Goal: Information Seeking & Learning: Learn about a topic

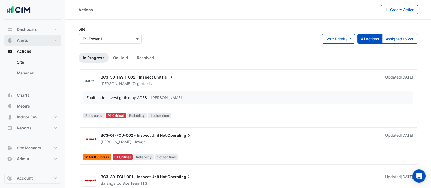
click at [31, 44] on button "Alerts" at bounding box center [32, 40] width 57 height 11
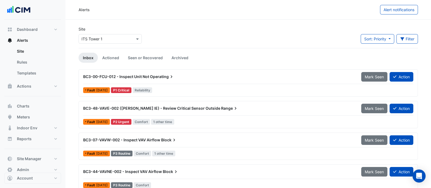
click at [98, 44] on div "Site Select a Site × ITS Tower 1" at bounding box center [110, 37] width 70 height 22
click at [27, 113] on button "Meters" at bounding box center [32, 116] width 57 height 11
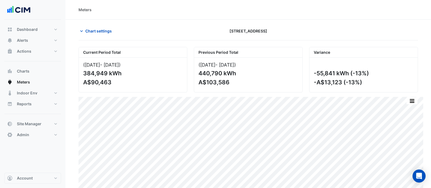
click at [93, 18] on div "Meters" at bounding box center [247, 10] width 365 height 20
click at [93, 28] on span "Chart settings" at bounding box center [98, 31] width 26 height 6
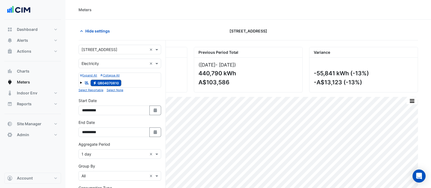
click at [97, 48] on input "text" at bounding box center [114, 50] width 66 height 6
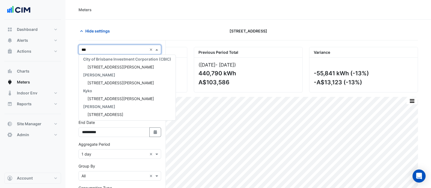
type input "****"
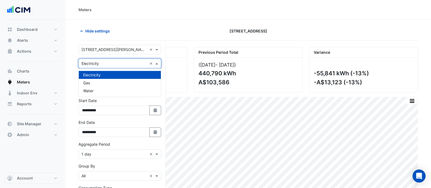
click at [99, 63] on input "text" at bounding box center [114, 64] width 66 height 6
click at [97, 93] on div "Water" at bounding box center [120, 91] width 82 height 8
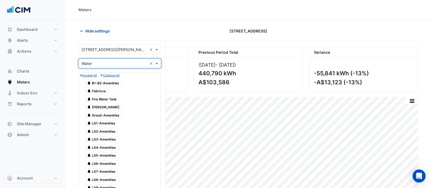
scroll to position [0, 0]
click at [121, 60] on input "text" at bounding box center [114, 63] width 66 height 6
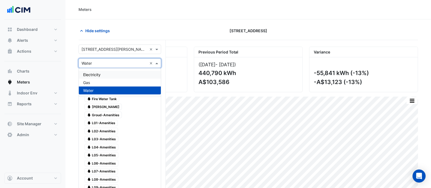
click at [106, 71] on div "Electricity" at bounding box center [120, 75] width 82 height 8
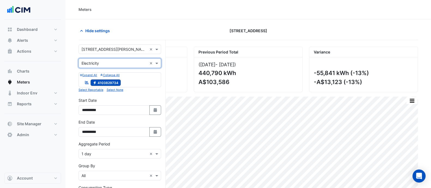
scroll to position [79, 0]
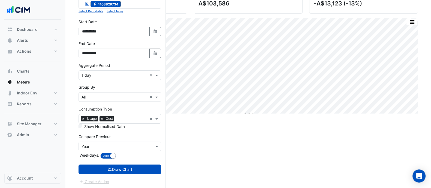
click at [101, 121] on div "Consumption Type × Usage × Cost" at bounding box center [113, 118] width 68 height 8
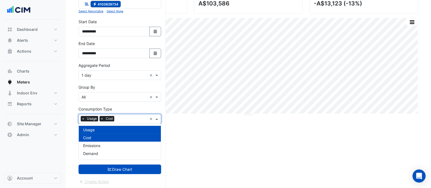
click at [100, 120] on span "×" at bounding box center [101, 118] width 5 height 5
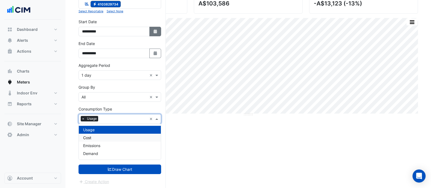
click at [152, 32] on button "Select Date" at bounding box center [155, 32] width 12 height 10
select select "*"
select select "****"
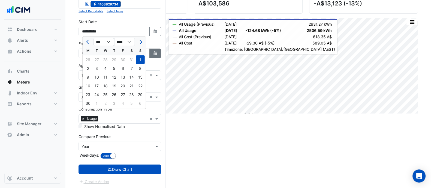
click at [153, 55] on button "Select Date" at bounding box center [155, 54] width 12 height 10
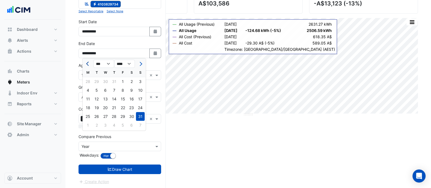
click at [90, 63] on span "Previous month" at bounding box center [88, 64] width 4 height 4
select select "*"
click at [86, 124] on div "30" at bounding box center [88, 125] width 9 height 9
type input "**********"
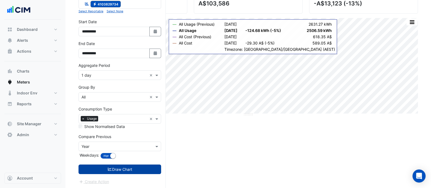
click at [101, 169] on button "Draw Chart" at bounding box center [119, 169] width 83 height 10
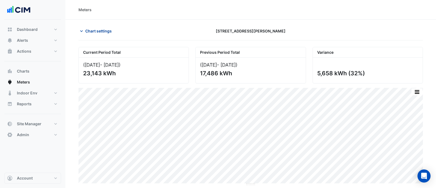
click at [101, 30] on span "Chart settings" at bounding box center [98, 31] width 26 height 6
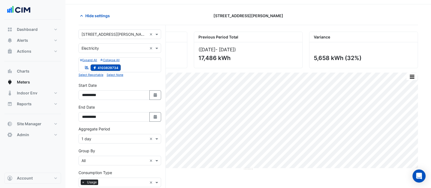
scroll to position [16, 0]
click at [102, 137] on input "text" at bounding box center [114, 139] width 66 height 6
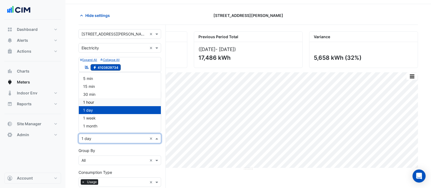
click at [88, 102] on span "1 hour" at bounding box center [88, 102] width 11 height 5
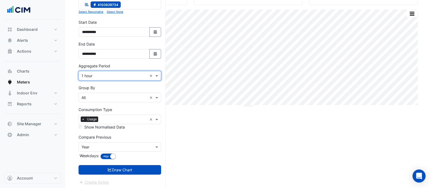
scroll to position [79, 0]
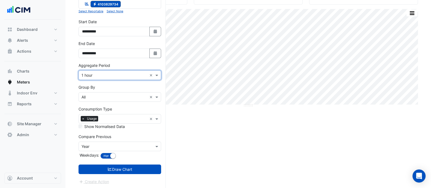
click at [106, 163] on form "**********" at bounding box center [119, 75] width 83 height 219
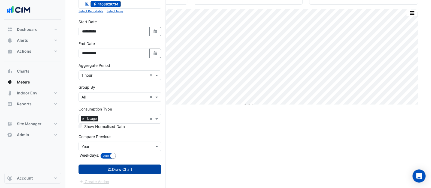
click at [108, 168] on icon "submit" at bounding box center [110, 168] width 4 height 3
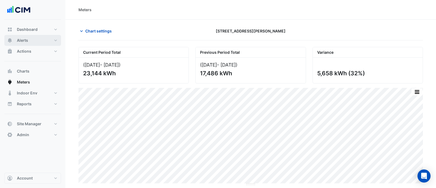
click at [32, 40] on button "Alerts" at bounding box center [32, 40] width 57 height 11
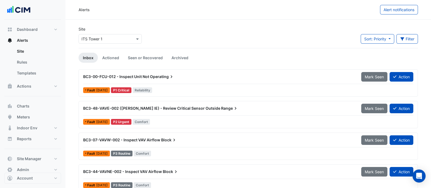
click at [86, 44] on div "Site Select a Site × ITS Tower 1" at bounding box center [110, 37] width 70 height 22
click at [92, 43] on div "Select a Site × ITS Tower 1" at bounding box center [109, 39] width 63 height 10
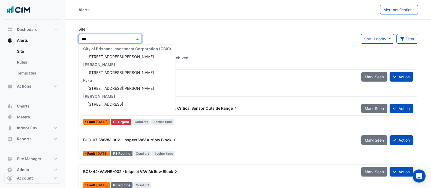
type input "****"
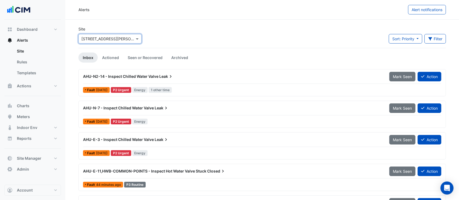
click at [31, 118] on button "Meters" at bounding box center [32, 116] width 57 height 11
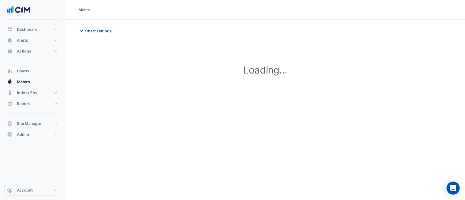
click at [105, 33] on span "Chart settings" at bounding box center [98, 31] width 26 height 6
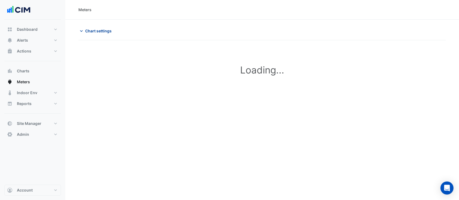
type input "**********"
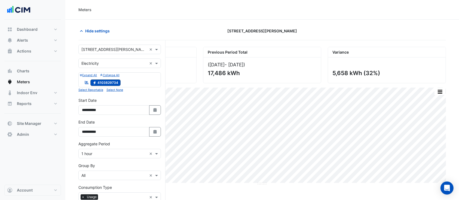
click at [104, 53] on div "Select a Site × 99 Elizabeth St ×" at bounding box center [119, 50] width 83 height 10
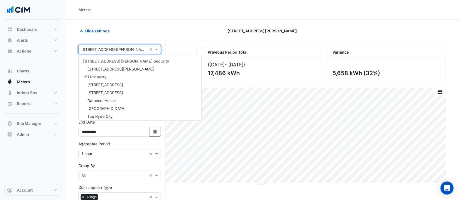
scroll to position [974, 0]
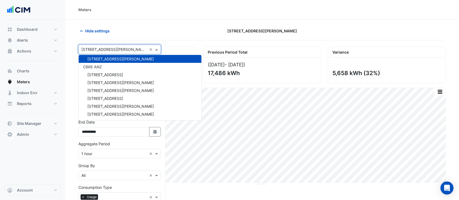
click at [145, 34] on div "Hide settings" at bounding box center [137, 31] width 125 height 10
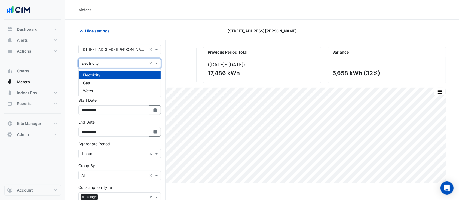
click at [114, 64] on input "text" at bounding box center [114, 64] width 66 height 6
click at [92, 90] on span "Water" at bounding box center [88, 91] width 10 height 5
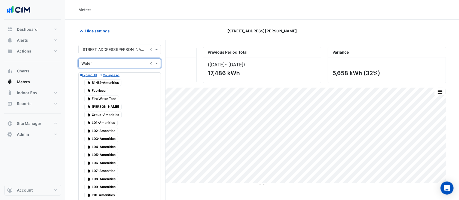
click at [100, 92] on span "Water Fabricca" at bounding box center [96, 91] width 24 height 7
click at [95, 108] on span "Water Gidley" at bounding box center [102, 107] width 37 height 7
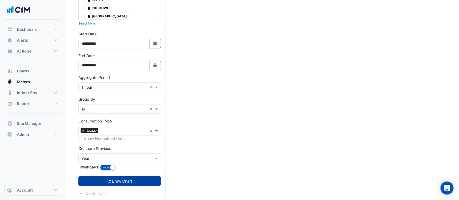
click at [125, 183] on button "Draw Chart" at bounding box center [119, 182] width 83 height 10
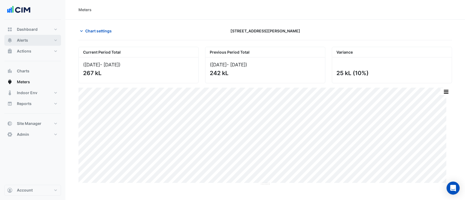
click at [30, 42] on button "Alerts" at bounding box center [32, 40] width 57 height 11
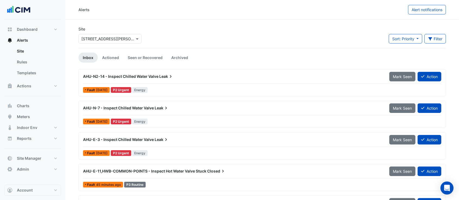
click at [101, 38] on input "text" at bounding box center [104, 39] width 46 height 6
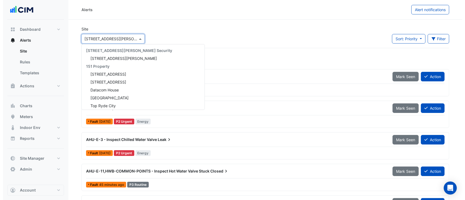
scroll to position [974, 0]
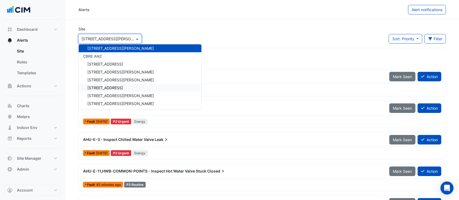
click at [233, 28] on div "Site Select a Site × 99 Elizabeth St 141 Walker Street Security 141 Walker Stre…" at bounding box center [262, 37] width 374 height 22
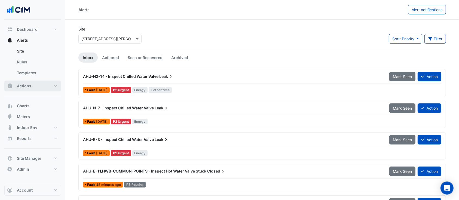
click at [29, 87] on span "Actions" at bounding box center [24, 85] width 14 height 5
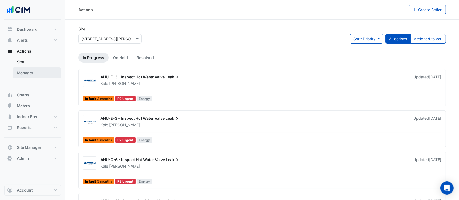
click at [41, 77] on link "Manager" at bounding box center [37, 73] width 49 height 11
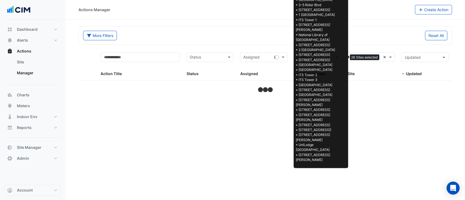
click at [381, 58] on div "Sites 28 Sites selected ×" at bounding box center [371, 58] width 47 height 10
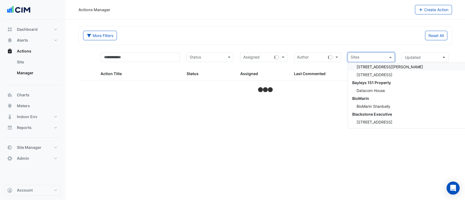
click at [383, 57] on input "text" at bounding box center [368, 58] width 35 height 6
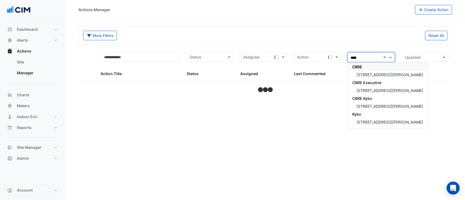
type input "*****"
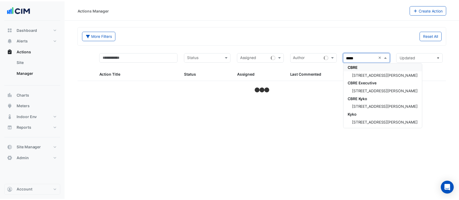
scroll to position [2, 0]
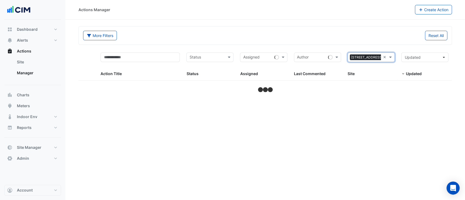
select select "**"
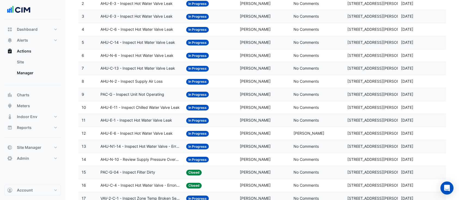
scroll to position [233, 0]
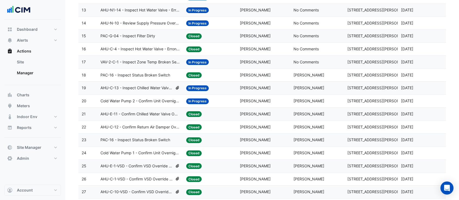
click at [119, 151] on span "Cold Water Pump 1 - Confirm Unit Overnight Operation (Energy Waste)" at bounding box center [140, 153] width 79 height 6
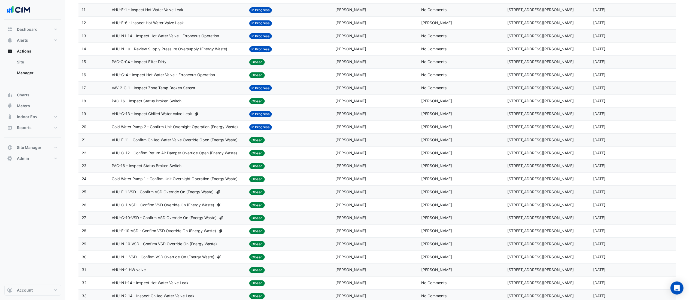
scroll to position [224, 0]
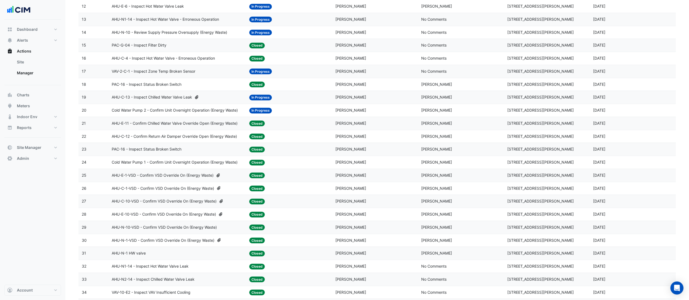
click at [195, 187] on span "AHU-C-10-VSD - Confirm VSD Override On (Energy Waste)" at bounding box center [164, 201] width 105 height 6
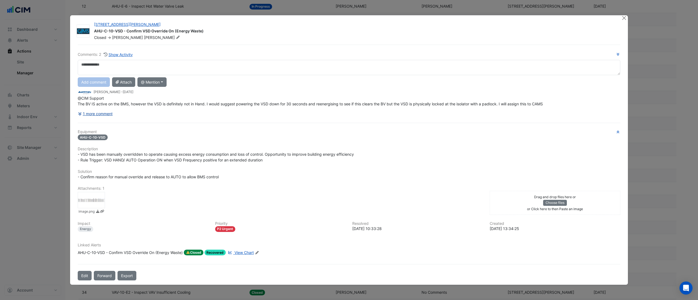
click at [104, 111] on button "1 more comment" at bounding box center [95, 114] width 35 height 10
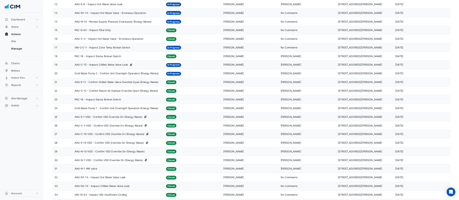
scroll to position [224, 0]
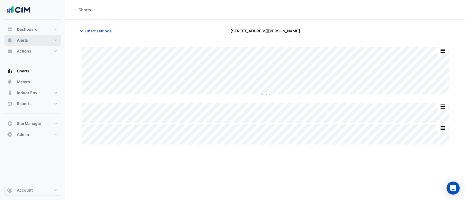
click at [20, 42] on span "Alerts" at bounding box center [22, 40] width 11 height 5
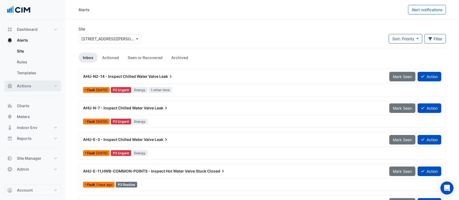
click at [29, 88] on span "Actions" at bounding box center [24, 85] width 14 height 5
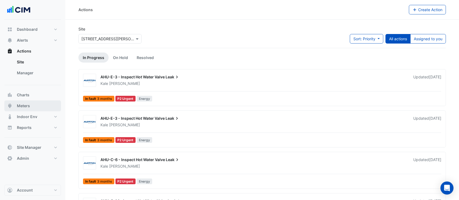
click at [31, 108] on button "Meters" at bounding box center [32, 106] width 57 height 11
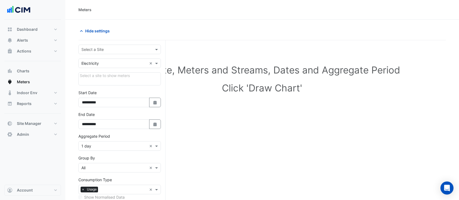
click at [93, 49] on input "text" at bounding box center [114, 50] width 66 height 6
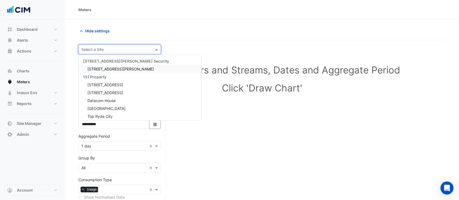
type input "*"
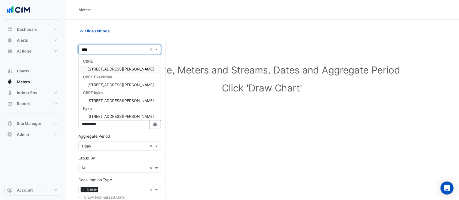
type input "*****"
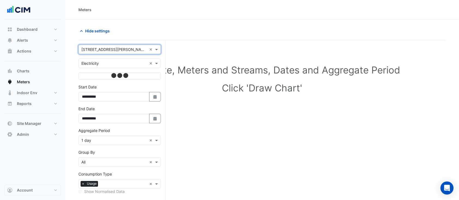
click at [104, 63] on input "text" at bounding box center [114, 64] width 66 height 6
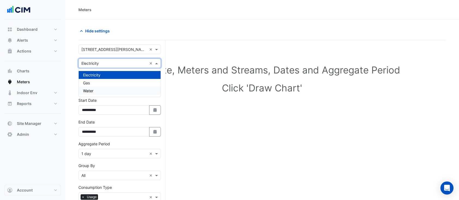
click at [98, 89] on div "Water" at bounding box center [120, 91] width 82 height 8
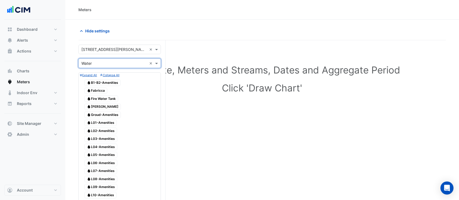
drag, startPoint x: 94, startPoint y: 88, endPoint x: 99, endPoint y: 107, distance: 19.7
click at [94, 88] on span "Water Fabricca" at bounding box center [95, 91] width 23 height 7
click at [99, 108] on span "Water Gidley" at bounding box center [102, 107] width 37 height 7
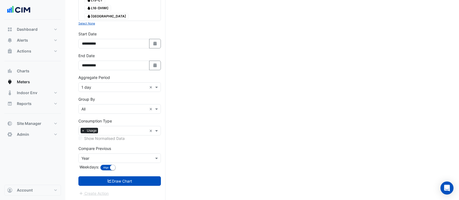
click at [117, 175] on form "Select a Site × 99 Elizabeth St × Utility Type × Water × Expand All Collapse Al…" at bounding box center [119, 6] width 83 height 379
click at [133, 181] on button "Draw Chart" at bounding box center [119, 182] width 83 height 10
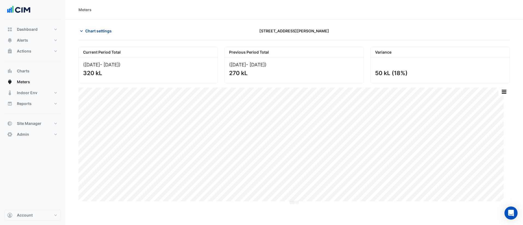
click at [111, 30] on span "Chart settings" at bounding box center [98, 31] width 26 height 6
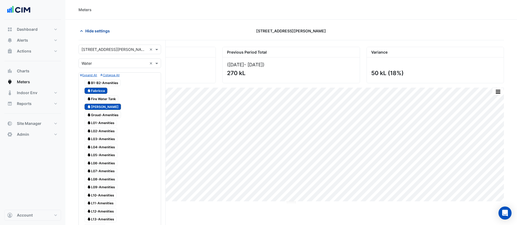
click at [100, 28] on span "Hide settings" at bounding box center [97, 31] width 25 height 6
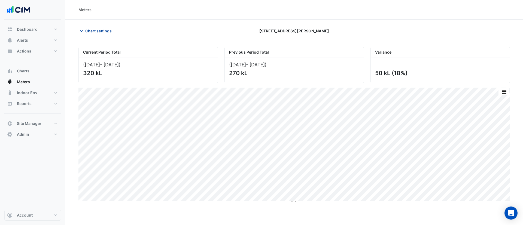
click at [92, 34] on button "Chart settings" at bounding box center [96, 31] width 37 height 10
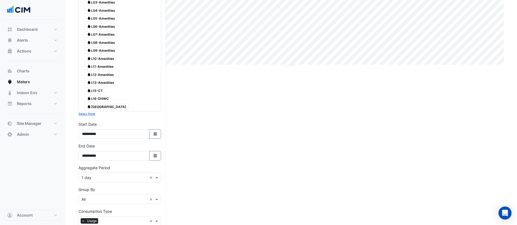
scroll to position [203, 0]
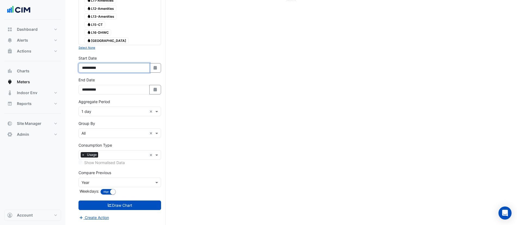
click at [148, 66] on input "**********" at bounding box center [113, 68] width 71 height 10
click at [152, 68] on button "Select Date" at bounding box center [155, 68] width 12 height 10
select select "*"
select select "****"
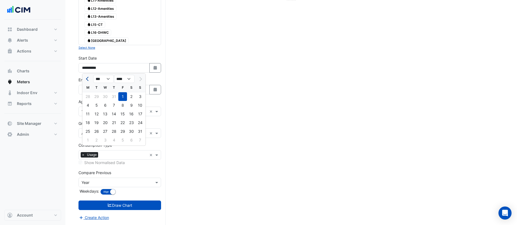
click at [88, 81] on button "Previous month" at bounding box center [87, 79] width 7 height 9
select select "*"
click at [96, 98] on div "1" at bounding box center [96, 96] width 9 height 9
type input "**********"
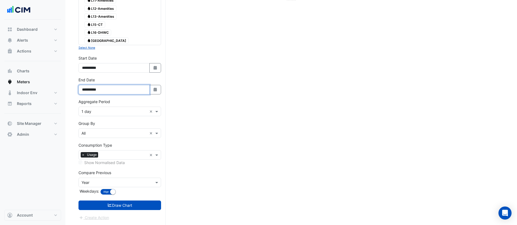
drag, startPoint x: 149, startPoint y: 93, endPoint x: 153, endPoint y: 94, distance: 4.1
click at [149, 93] on input "**********" at bounding box center [113, 90] width 71 height 10
click at [153, 94] on button "Select Date" at bounding box center [155, 90] width 12 height 10
select select "*"
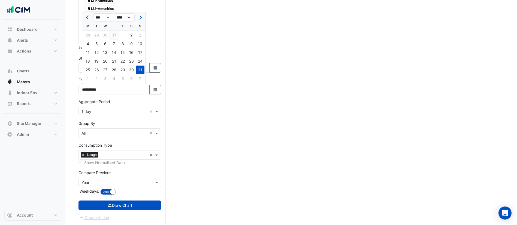
click at [116, 36] on div "31" at bounding box center [114, 35] width 9 height 9
type input "**********"
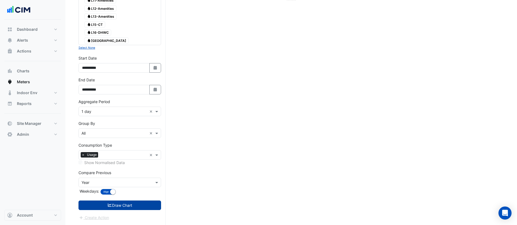
click at [153, 200] on button "Draw Chart" at bounding box center [119, 206] width 83 height 10
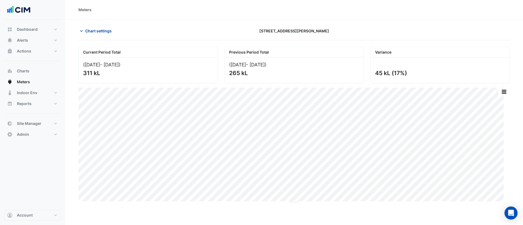
click at [88, 30] on span "Chart settings" at bounding box center [98, 31] width 26 height 6
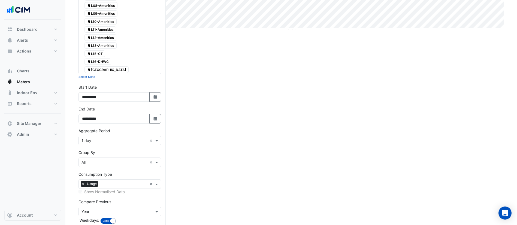
scroll to position [203, 0]
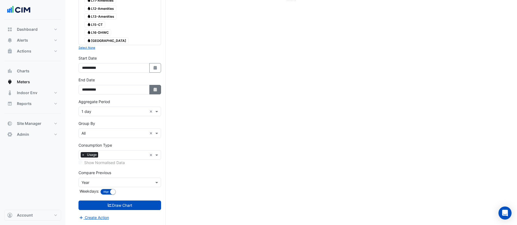
click at [156, 85] on button "Select Date" at bounding box center [155, 90] width 12 height 10
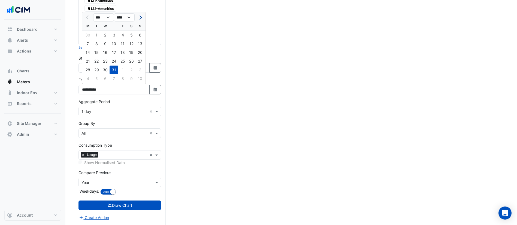
click at [139, 18] on span "Next month" at bounding box center [140, 18] width 4 height 4
select select "*"
click at [139, 71] on div "31" at bounding box center [140, 70] width 9 height 9
type input "**********"
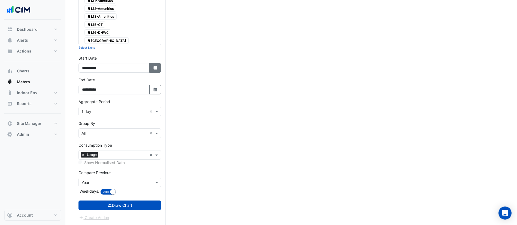
click at [153, 68] on icon "Select Date" at bounding box center [155, 68] width 5 height 4
select select "*"
select select "****"
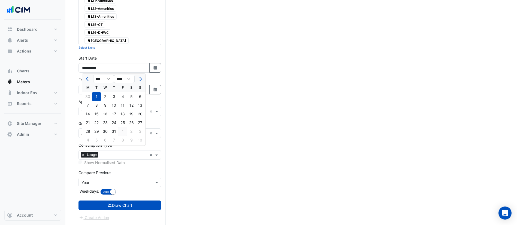
click at [125, 130] on div "1" at bounding box center [122, 131] width 9 height 9
type input "**********"
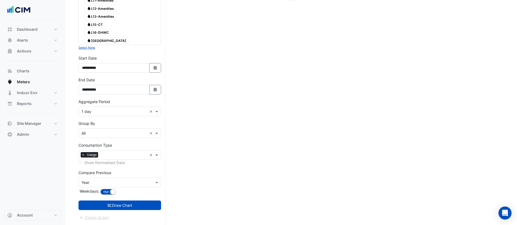
click at [138, 200] on form "Select a Site × 99 Elizabeth St × Utility Type × Water × Expand All Collapse Al…" at bounding box center [119, 31] width 83 height 379
click at [138, 200] on button "Draw Chart" at bounding box center [119, 206] width 83 height 10
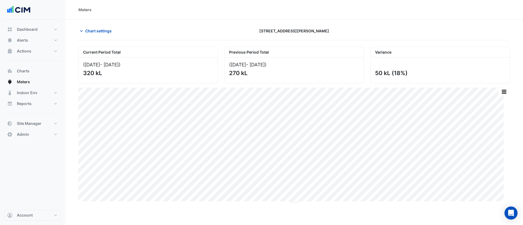
drag, startPoint x: 84, startPoint y: 72, endPoint x: 94, endPoint y: 72, distance: 9.8
click at [94, 72] on div "320 kL" at bounding box center [147, 73] width 129 height 7
click at [92, 28] on span "Chart settings" at bounding box center [98, 31] width 26 height 6
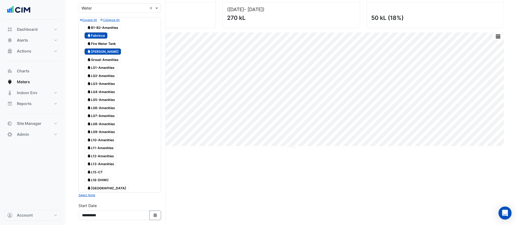
scroll to position [203, 0]
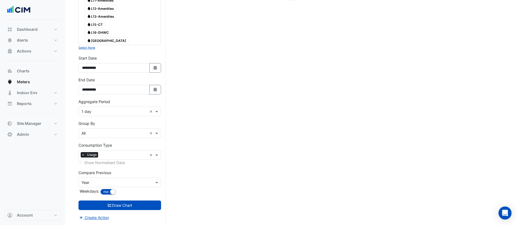
click at [104, 116] on form "Select a Site × 99 Elizabeth St × Utility Type × Water × Expand All Collapse Al…" at bounding box center [119, 31] width 83 height 379
click at [95, 111] on input "text" at bounding box center [114, 112] width 66 height 6
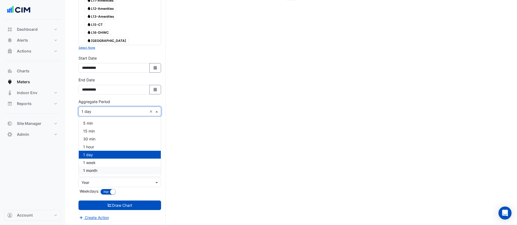
click at [98, 172] on div "1 month" at bounding box center [120, 171] width 82 height 8
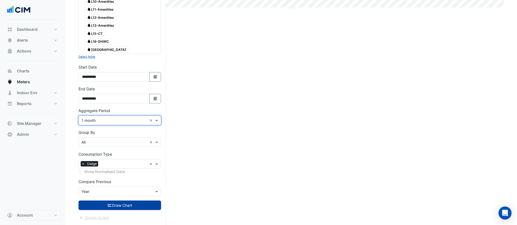
click at [114, 200] on button "Draw Chart" at bounding box center [119, 206] width 83 height 10
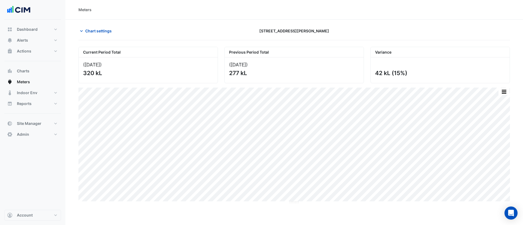
click at [97, 20] on section "Chart settings 99 Elizabeth St Current Period Total (Aug 25 ) 320 kL Previous P…" at bounding box center [294, 112] width 458 height 185
click at [103, 28] on button "Chart settings" at bounding box center [96, 31] width 37 height 10
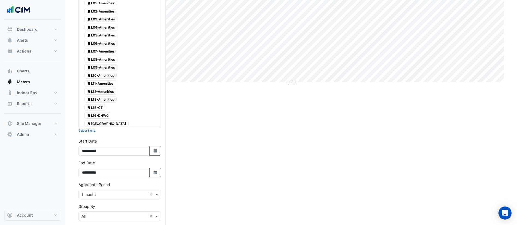
scroll to position [194, 0]
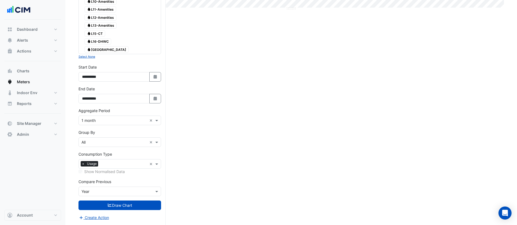
click at [113, 125] on div "Aggregate Period × 1 month ×" at bounding box center [119, 121] width 83 height 10
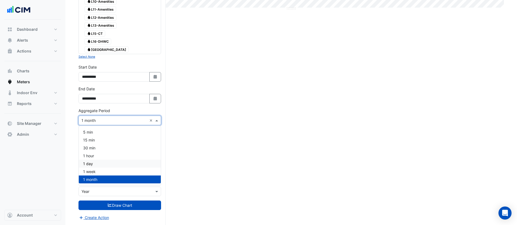
click at [109, 166] on div "1 day" at bounding box center [120, 164] width 82 height 8
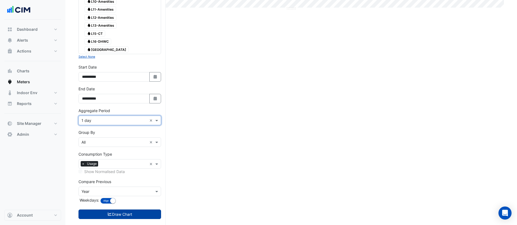
click at [121, 200] on button "Draw Chart" at bounding box center [119, 215] width 83 height 10
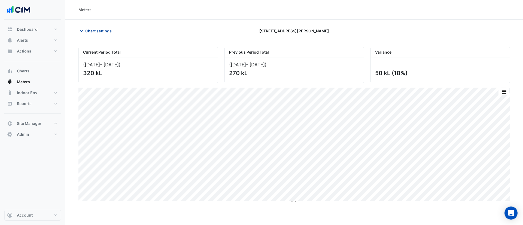
click at [98, 29] on span "Chart settings" at bounding box center [98, 31] width 26 height 6
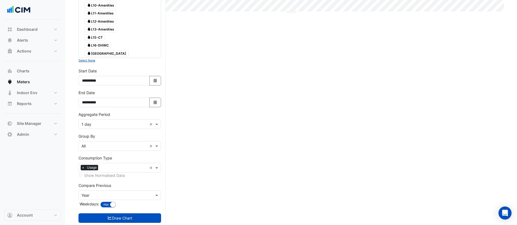
scroll to position [203, 0]
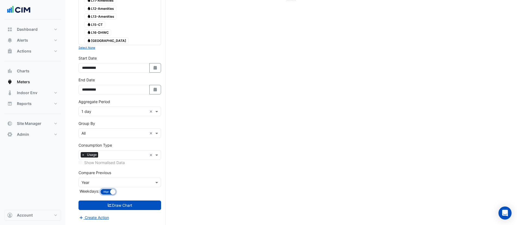
click at [107, 195] on button "Align Don't align" at bounding box center [108, 192] width 16 height 6
drag, startPoint x: 139, startPoint y: 207, endPoint x: 138, endPoint y: 211, distance: 5.1
click at [138, 200] on form "Select a Site × 99 Elizabeth St × Utility Type × Water × Expand All Collapse Al…" at bounding box center [119, 31] width 83 height 379
click at [136, 200] on button "Draw Chart" at bounding box center [119, 206] width 83 height 10
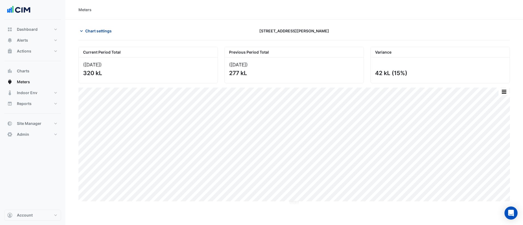
click at [94, 30] on span "Chart settings" at bounding box center [98, 31] width 26 height 6
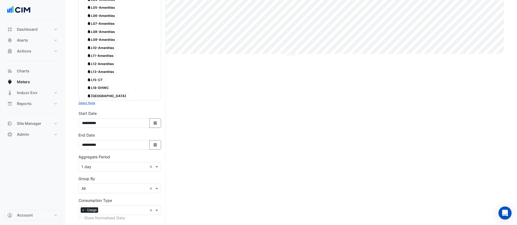
scroll to position [203, 0]
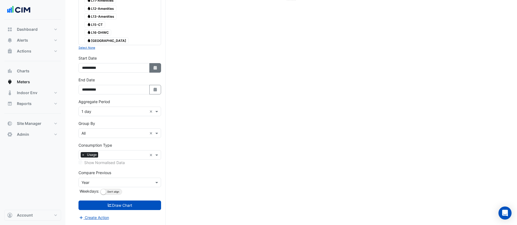
click at [155, 68] on icon "Select Date" at bounding box center [155, 68] width 5 height 4
select select "*"
select select "****"
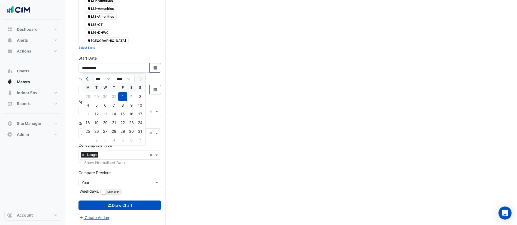
click at [86, 80] on button "Previous month" at bounding box center [87, 79] width 7 height 9
select select "*"
click at [139, 98] on div "1" at bounding box center [140, 96] width 9 height 9
type input "**********"
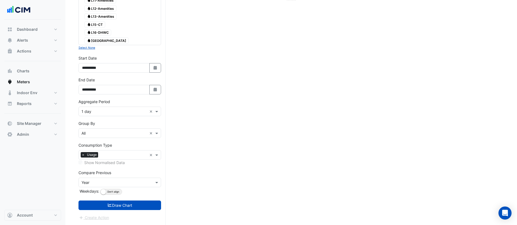
click at [111, 116] on form "Select a Site × 99 Elizabeth St × Utility Type × Water × Expand All Collapse Al…" at bounding box center [119, 31] width 83 height 379
click at [104, 110] on input "text" at bounding box center [114, 112] width 66 height 6
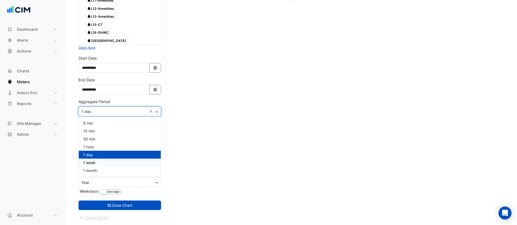
click at [100, 165] on div "1 week" at bounding box center [120, 163] width 82 height 8
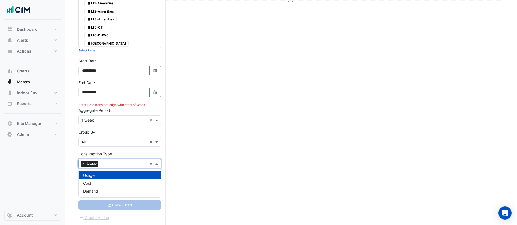
scroll to position [200, 0]
drag, startPoint x: 100, startPoint y: 166, endPoint x: 101, endPoint y: 156, distance: 9.8
click at [101, 168] on div "Consumption Type × Usage ×" at bounding box center [119, 164] width 83 height 10
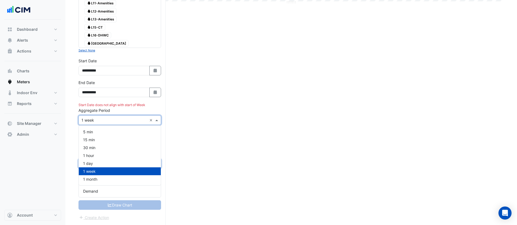
click at [101, 122] on input "text" at bounding box center [114, 121] width 66 height 6
drag, startPoint x: 98, startPoint y: 180, endPoint x: 107, endPoint y: 199, distance: 20.7
click at [98, 180] on div "1 month" at bounding box center [120, 179] width 82 height 8
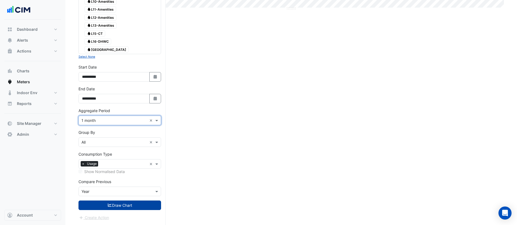
click at [111, 200] on button "Draw Chart" at bounding box center [119, 206] width 83 height 10
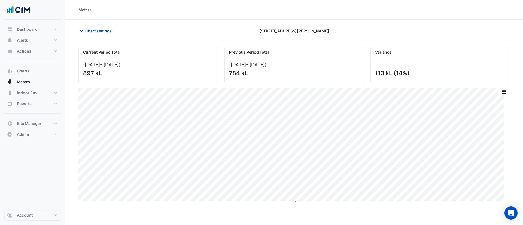
click at [88, 31] on span "Chart settings" at bounding box center [98, 31] width 26 height 6
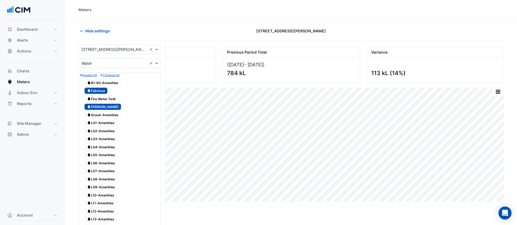
click at [102, 90] on span "Water Fabricca" at bounding box center [95, 91] width 23 height 7
drag, startPoint x: 98, startPoint y: 113, endPoint x: 93, endPoint y: 111, distance: 4.8
click at [97, 113] on span "Water Groud-Amenities" at bounding box center [102, 115] width 37 height 7
click at [95, 105] on span "Water Gidley" at bounding box center [102, 107] width 37 height 7
click at [98, 113] on span "Water Groud-Amenities" at bounding box center [102, 115] width 37 height 7
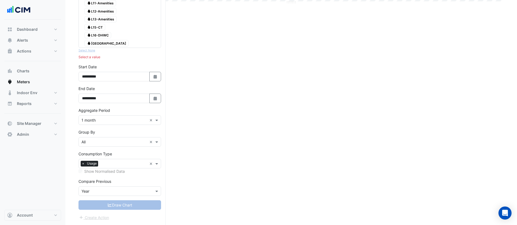
click at [100, 42] on span "Water Main Building" at bounding box center [106, 43] width 44 height 7
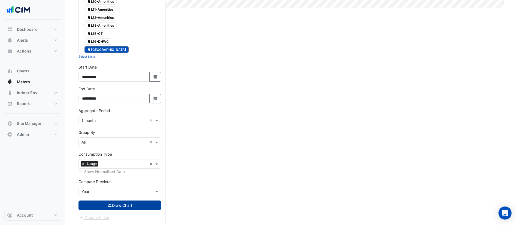
click at [137, 200] on button "Draw Chart" at bounding box center [119, 206] width 83 height 10
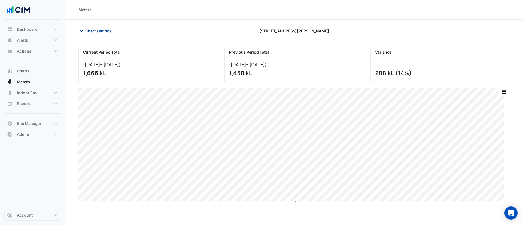
click at [105, 33] on span "Chart settings" at bounding box center [98, 31] width 26 height 6
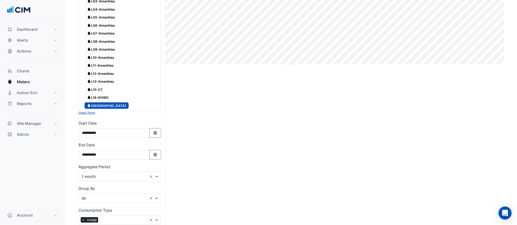
scroll to position [194, 0]
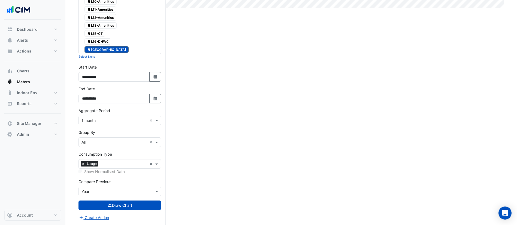
click at [155, 92] on div "**********" at bounding box center [119, 94] width 83 height 17
click at [158, 98] on button "Select Date" at bounding box center [155, 99] width 12 height 10
select select "*"
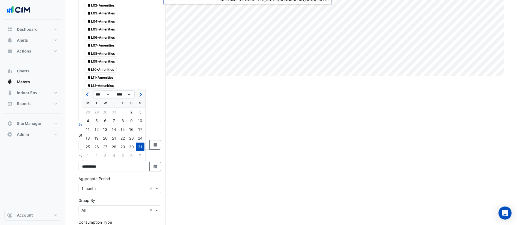
scroll to position [85, 0]
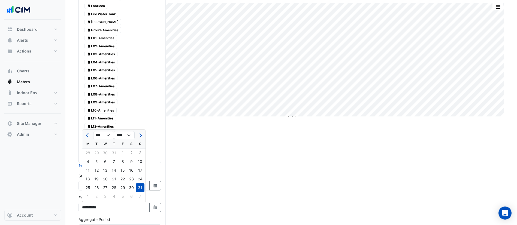
click at [204, 192] on div "Current Period Total (Jun 25 - Aug 25 ) 1,666 kL Previous Period Total (Jun 24 …" at bounding box center [290, 148] width 425 height 372
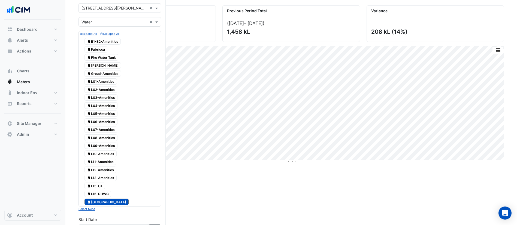
scroll to position [54, 0]
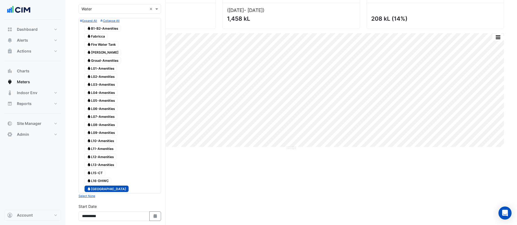
click at [104, 189] on span "Water Main Building" at bounding box center [106, 189] width 44 height 7
drag, startPoint x: 101, startPoint y: 54, endPoint x: 101, endPoint y: 51, distance: 3.0
click at [101, 52] on span "Water Gidley" at bounding box center [102, 52] width 37 height 7
click at [99, 34] on span "Water Fabricca" at bounding box center [95, 36] width 23 height 7
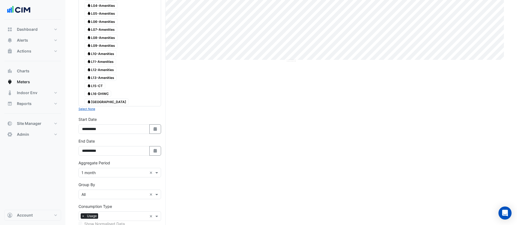
scroll to position [194, 0]
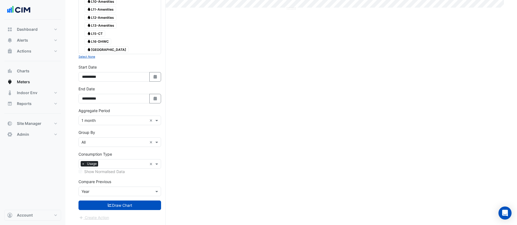
click at [139, 200] on form "Select a Site × 99 Elizabeth St × Utility Type × Water × Expand All Collapse Al…" at bounding box center [119, 36] width 83 height 370
click at [154, 75] on fa-icon "Select Date" at bounding box center [155, 77] width 5 height 5
select select "*"
select select "****"
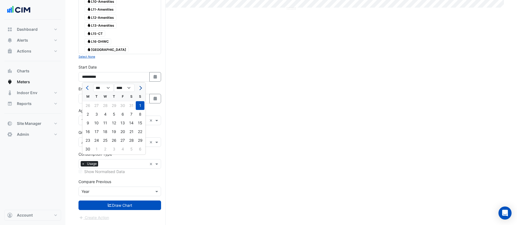
click at [140, 89] on span "Next month" at bounding box center [140, 88] width 4 height 4
select select "*"
click at [122, 106] on div "1" at bounding box center [122, 105] width 9 height 9
type input "**********"
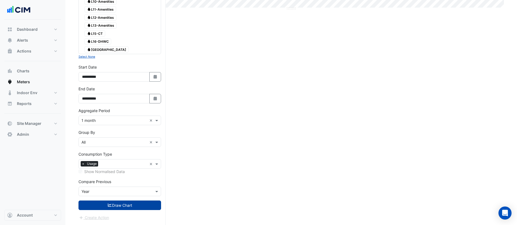
click at [118, 200] on button "Draw Chart" at bounding box center [119, 206] width 83 height 10
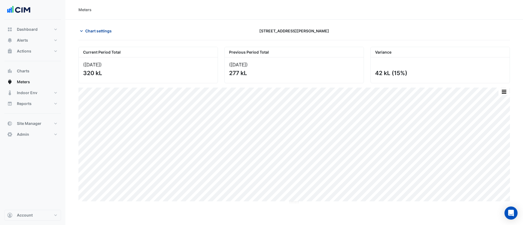
click at [110, 29] on span "Chart settings" at bounding box center [98, 31] width 26 height 6
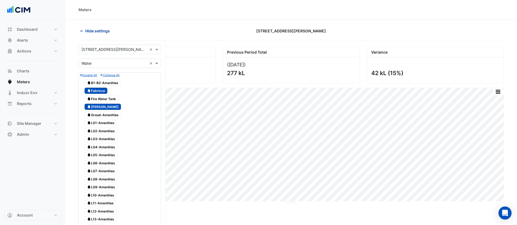
click at [107, 31] on span "Hide settings" at bounding box center [97, 31] width 25 height 6
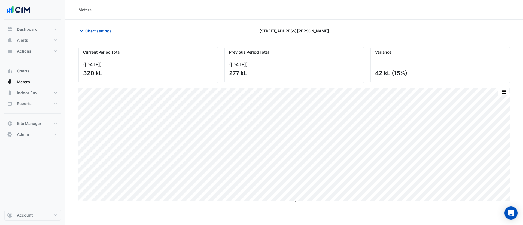
drag, startPoint x: 85, startPoint y: 72, endPoint x: 99, endPoint y: 75, distance: 14.5
click at [99, 75] on div "320 kL" at bounding box center [147, 73] width 129 height 7
click at [79, 28] on icon "button" at bounding box center [81, 30] width 5 height 5
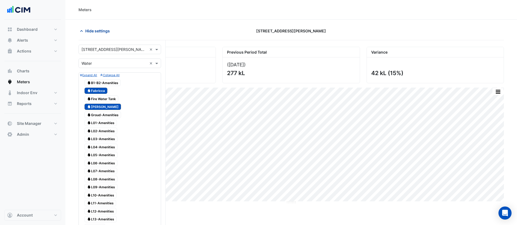
click at [105, 32] on span "Hide settings" at bounding box center [97, 31] width 25 height 6
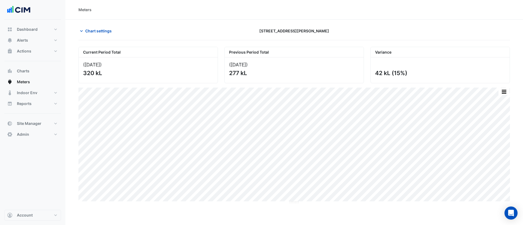
click at [91, 74] on div "320 kL" at bounding box center [147, 73] width 129 height 7
drag, startPoint x: 87, startPoint y: 72, endPoint x: 95, endPoint y: 75, distance: 8.7
click at [95, 75] on div "320 kL" at bounding box center [147, 73] width 129 height 7
click at [91, 29] on span "Chart settings" at bounding box center [98, 31] width 26 height 6
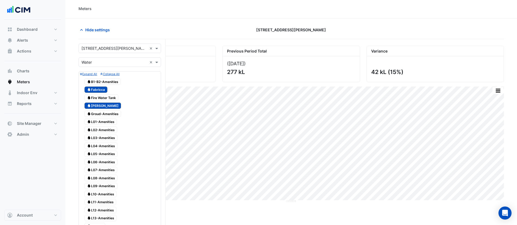
scroll to position [194, 0]
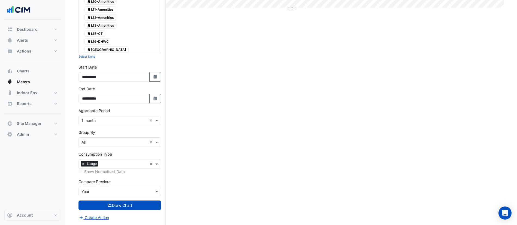
drag, startPoint x: 152, startPoint y: 76, endPoint x: 134, endPoint y: 64, distance: 21.6
click at [152, 76] on button "Select Date" at bounding box center [155, 77] width 12 height 10
select select "*"
select select "****"
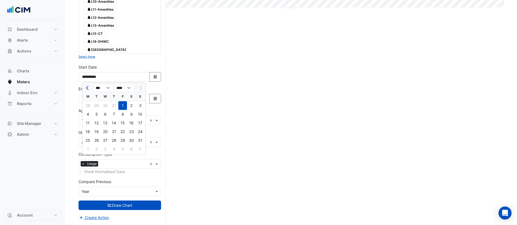
click at [87, 90] on button "Previous month" at bounding box center [87, 88] width 7 height 9
select select "*"
click at [138, 108] on div "1" at bounding box center [140, 105] width 9 height 9
type input "**********"
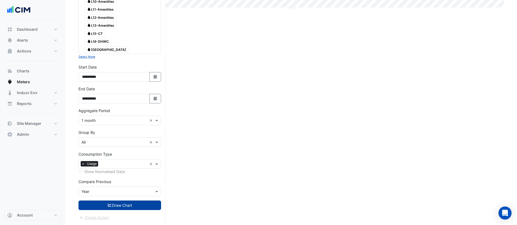
click at [127, 200] on button "Draw Chart" at bounding box center [119, 206] width 83 height 10
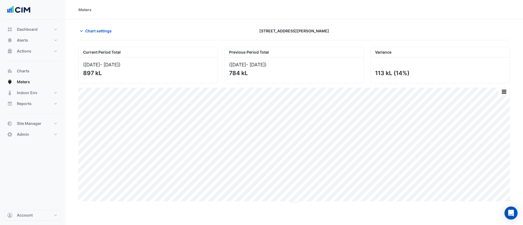
click at [95, 39] on div "Chart settings 99 Elizabeth St" at bounding box center [294, 33] width 432 height 14
click at [93, 30] on span "Chart settings" at bounding box center [98, 31] width 26 height 6
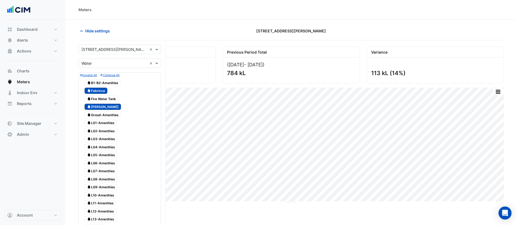
scroll to position [194, 0]
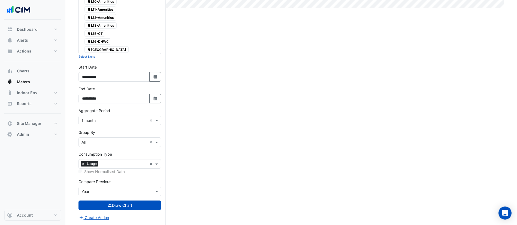
click at [98, 51] on span "Water Main Building" at bounding box center [106, 49] width 44 height 7
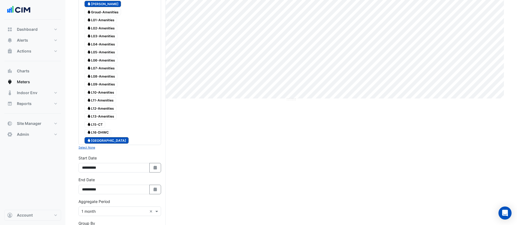
scroll to position [31, 0]
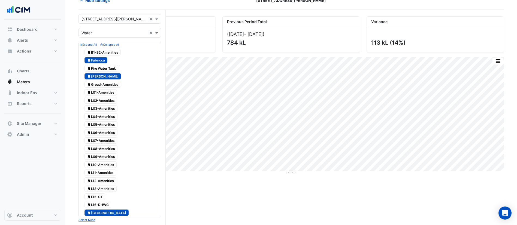
drag, startPoint x: 95, startPoint y: 76, endPoint x: 95, endPoint y: 58, distance: 17.7
click at [95, 75] on span "Water Gidley" at bounding box center [102, 76] width 37 height 7
click at [95, 58] on span "Water Fabricca" at bounding box center [95, 60] width 23 height 7
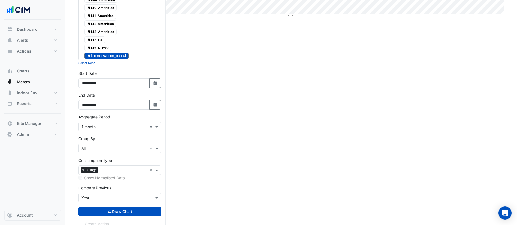
scroll to position [194, 0]
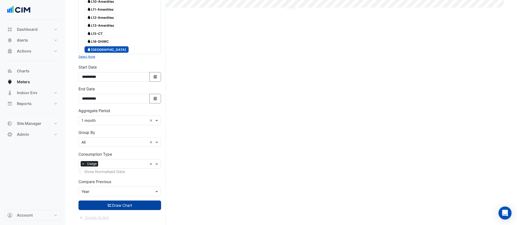
drag, startPoint x: 124, startPoint y: 198, endPoint x: 125, endPoint y: 205, distance: 7.5
click at [124, 199] on form "Select a Site × 99 Elizabeth St × Utility Type × Water × Expand All Collapse Al…" at bounding box center [119, 36] width 83 height 370
click at [125, 200] on button "Draw Chart" at bounding box center [119, 206] width 83 height 10
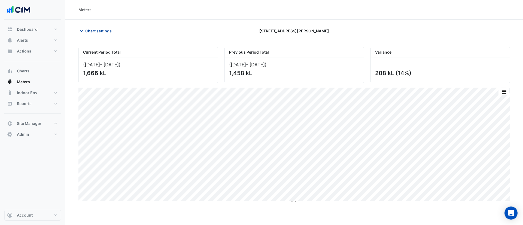
click at [117, 25] on section "Chart settings 99 Elizabeth St Current Period Total (Jun 25 - Aug 25 ) 1,666 kL…" at bounding box center [294, 112] width 458 height 185
click at [106, 28] on span "Chart settings" at bounding box center [98, 31] width 26 height 6
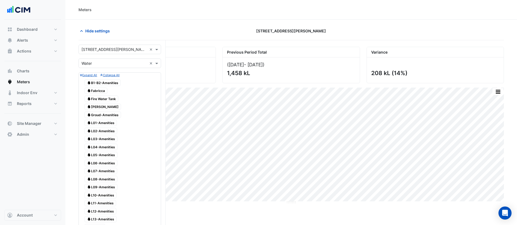
click at [106, 92] on span "Water Fabricca" at bounding box center [95, 91] width 23 height 7
click at [96, 107] on span "Water Gidley" at bounding box center [102, 107] width 37 height 7
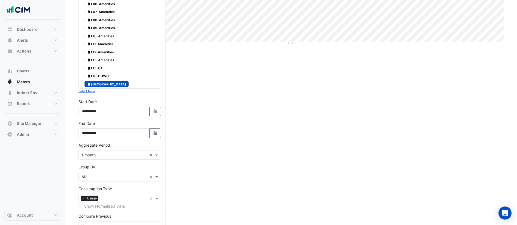
scroll to position [163, 0]
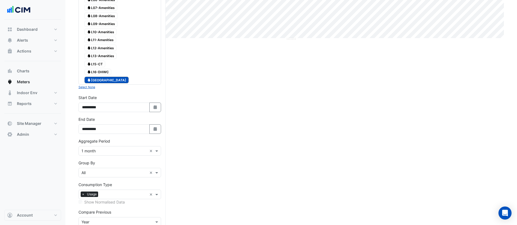
click at [99, 78] on span "Water Main Building" at bounding box center [106, 80] width 44 height 7
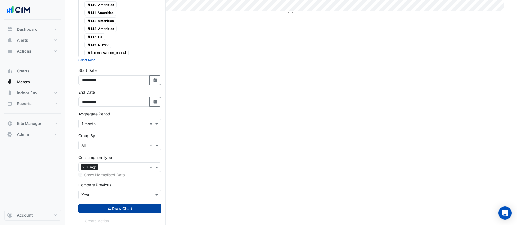
scroll to position [194, 0]
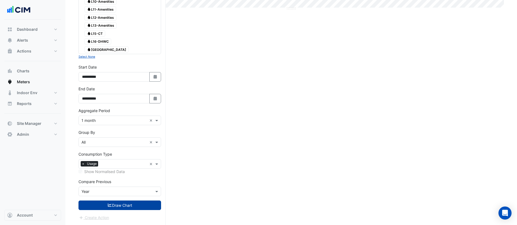
click at [130, 200] on button "Draw Chart" at bounding box center [119, 206] width 83 height 10
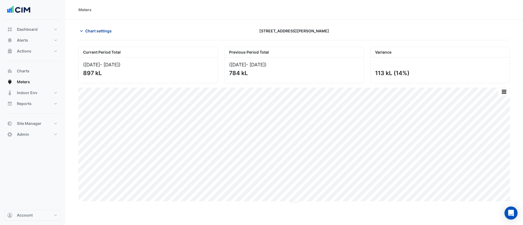
click at [116, 28] on div "Chart settings" at bounding box center [148, 31] width 146 height 10
click at [110, 26] on button "Chart settings" at bounding box center [96, 31] width 37 height 10
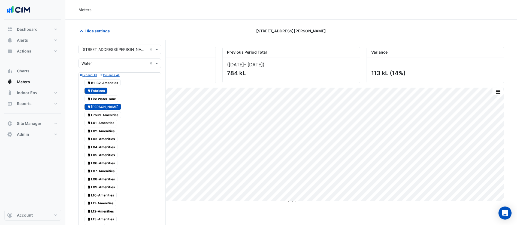
click at [92, 91] on span "Water Fabricca" at bounding box center [95, 91] width 23 height 7
click at [94, 107] on span "Water Gidley" at bounding box center [102, 107] width 37 height 7
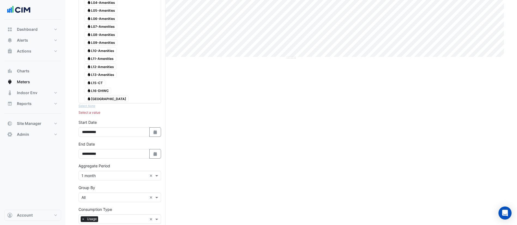
scroll to position [200, 0]
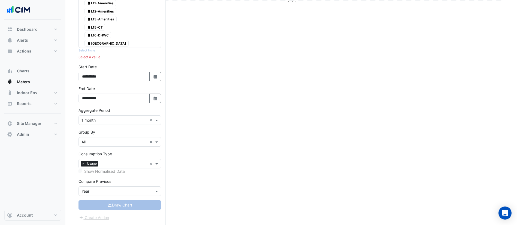
click at [95, 39] on div at bounding box center [120, 39] width 80 height 1
click at [98, 42] on span "Water Main Building" at bounding box center [106, 43] width 44 height 7
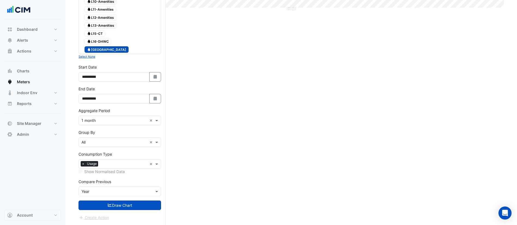
scroll to position [194, 0]
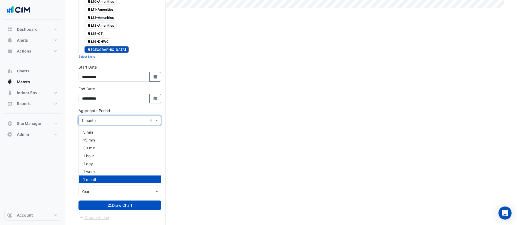
click at [96, 118] on input "text" at bounding box center [114, 121] width 66 height 6
click at [101, 157] on div "1 hour" at bounding box center [120, 156] width 82 height 8
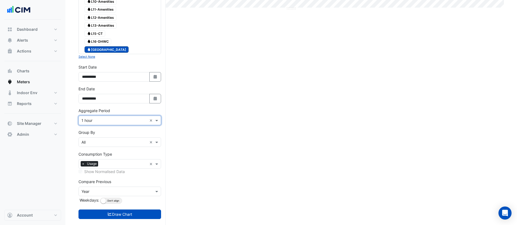
click at [155, 98] on icon "button" at bounding box center [154, 99] width 3 height 4
select select "*"
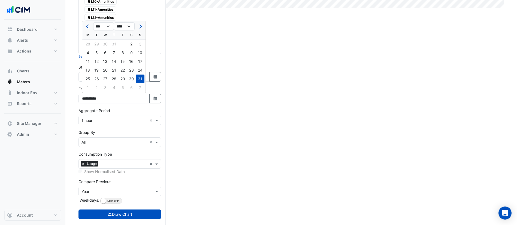
drag, startPoint x: 216, startPoint y: 174, endPoint x: 212, endPoint y: 175, distance: 4.2
click at [215, 174] on div "Current Period Total (Jun 25 - Aug 25 ) 897 kL Previous Period Total (Jun 24 - …" at bounding box center [290, 43] width 425 height 381
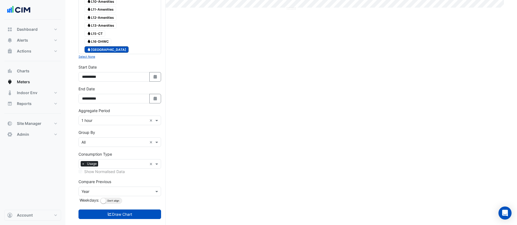
click at [142, 200] on div "Compare Previous Compare Previous × Year Weekdays: Align Don't align" at bounding box center [119, 192] width 83 height 26
click at [107, 200] on button "Align Don't align" at bounding box center [111, 201] width 22 height 6
click at [123, 200] on button "Draw Chart" at bounding box center [119, 215] width 83 height 10
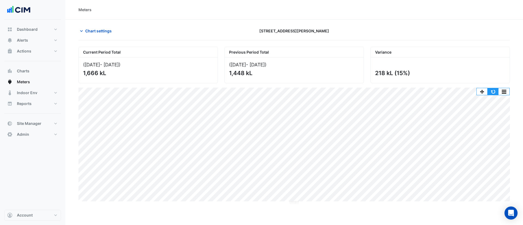
click at [465, 92] on button "button" at bounding box center [493, 91] width 11 height 7
click at [465, 85] on div "Current Period Total (01 Jun 25 - 31 Aug 25 ) 1,666 kL Previous Period Total (0…" at bounding box center [294, 124] width 432 height 162
click at [465, 89] on button "button" at bounding box center [493, 91] width 11 height 7
click at [465, 94] on button "button" at bounding box center [493, 91] width 11 height 7
click at [80, 37] on div "Chart settings 99 Elizabeth St" at bounding box center [294, 33] width 432 height 14
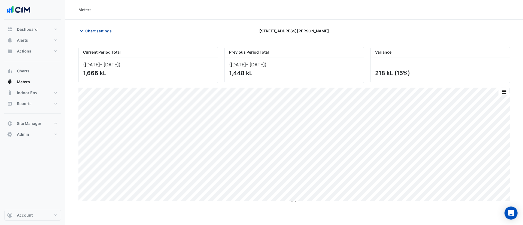
click at [81, 26] on button "Chart settings" at bounding box center [96, 31] width 37 height 10
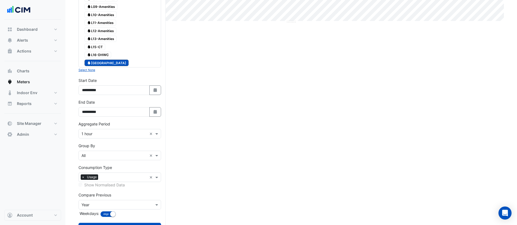
scroll to position [203, 0]
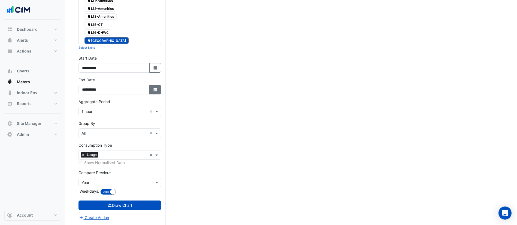
drag, startPoint x: 159, startPoint y: 66, endPoint x: 157, endPoint y: 86, distance: 20.5
click at [159, 67] on button "Select Date" at bounding box center [155, 68] width 12 height 10
select select "*"
select select "****"
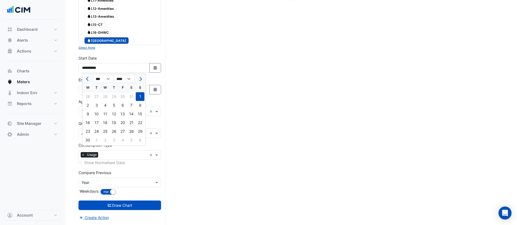
drag, startPoint x: 189, startPoint y: 91, endPoint x: 174, endPoint y: 93, distance: 15.5
click at [189, 92] on div "Current Period Total (01 Jun 25 - 31 Aug 25 ) 1,666 kL Previous Period Total (0…" at bounding box center [290, 34] width 425 height 381
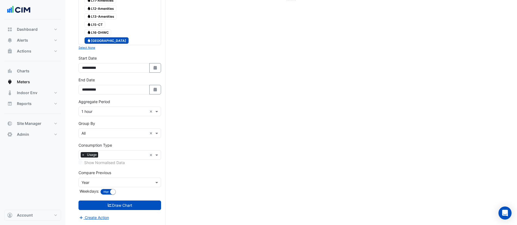
click at [162, 94] on div "**********" at bounding box center [119, 88] width 89 height 22
drag, startPoint x: 154, startPoint y: 92, endPoint x: 134, endPoint y: 92, distance: 19.6
click at [153, 92] on fa-icon "Select Date" at bounding box center [155, 89] width 5 height 5
select select "*"
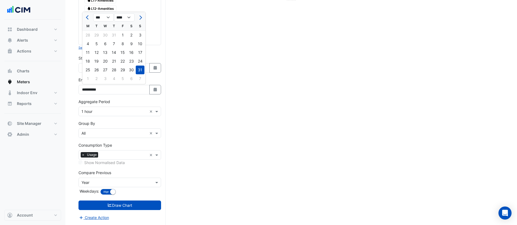
click at [156, 61] on div "**********" at bounding box center [119, 63] width 83 height 17
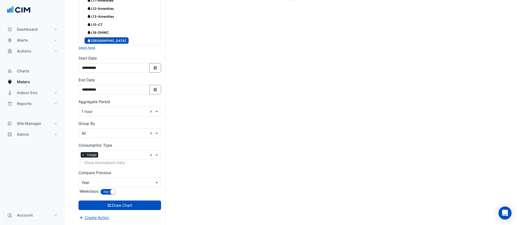
click at [156, 73] on div "**********" at bounding box center [119, 66] width 89 height 22
click at [152, 65] on button "Select Date" at bounding box center [155, 68] width 12 height 10
select select "*"
select select "****"
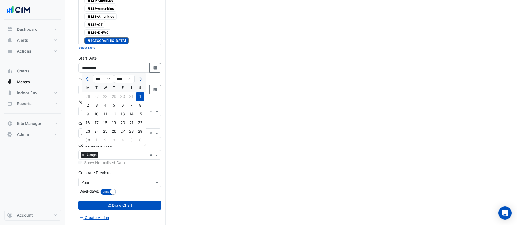
click at [143, 78] on button "Next month" at bounding box center [140, 79] width 7 height 9
select select "*"
click at [141, 78] on div at bounding box center [140, 79] width 11 height 9
click at [119, 99] on div "1" at bounding box center [122, 96] width 9 height 9
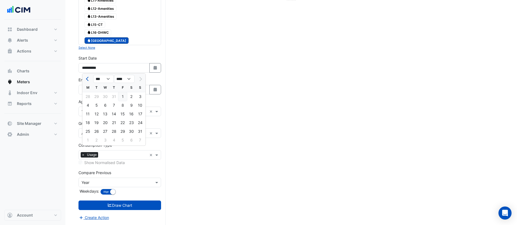
type input "**********"
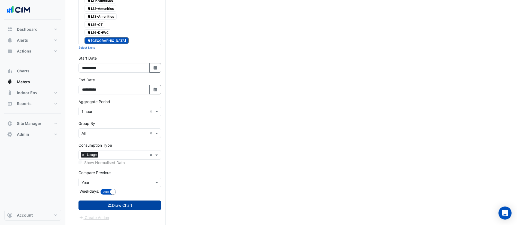
click at [114, 200] on button "Draw Chart" at bounding box center [119, 206] width 83 height 10
